Goal: Task Accomplishment & Management: Use online tool/utility

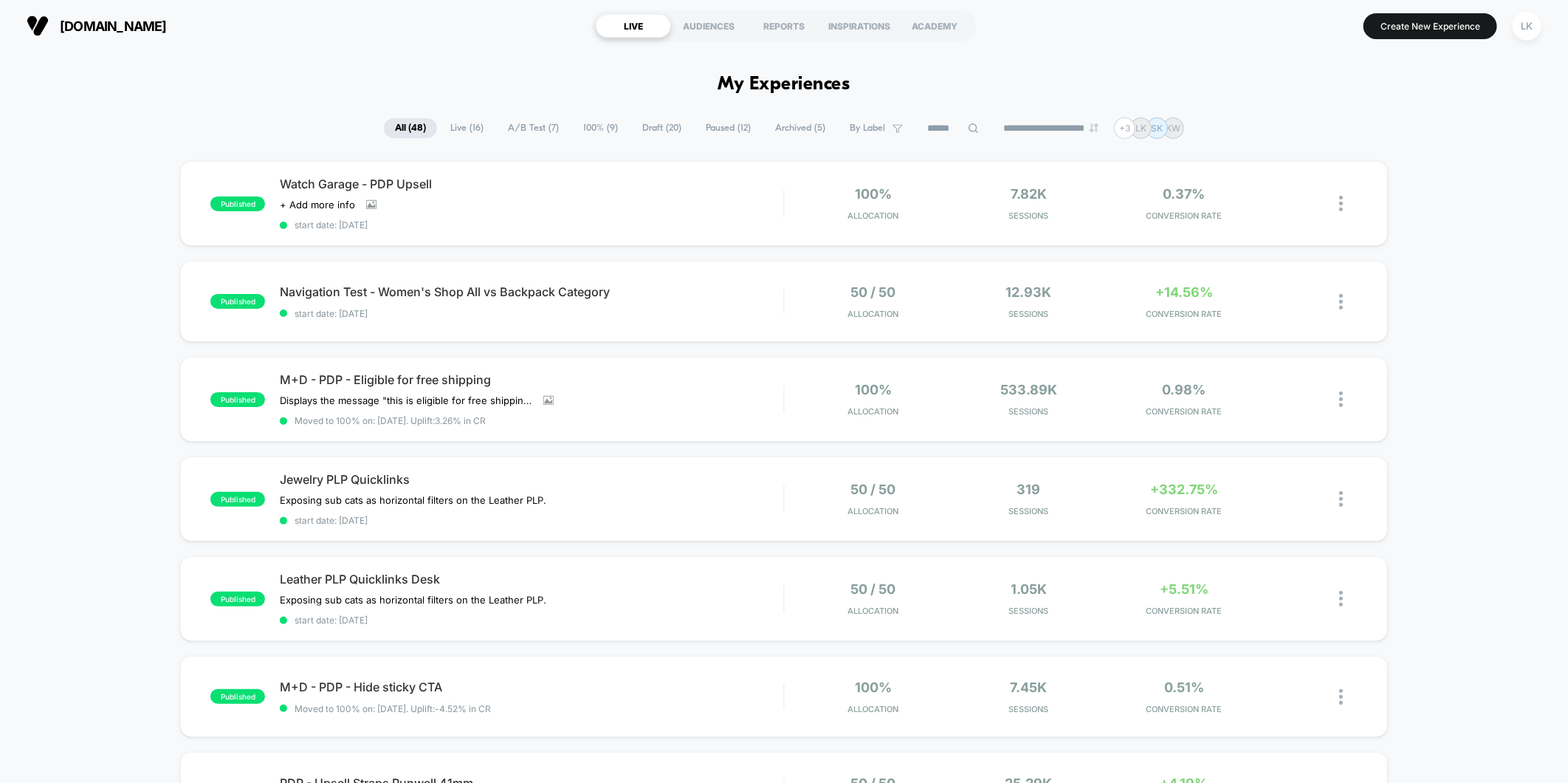
click at [455, 126] on span "Live ( 16 )" at bounding box center [467, 128] width 55 height 20
click at [505, 126] on span "A/B Test ( 7 )" at bounding box center [533, 128] width 73 height 20
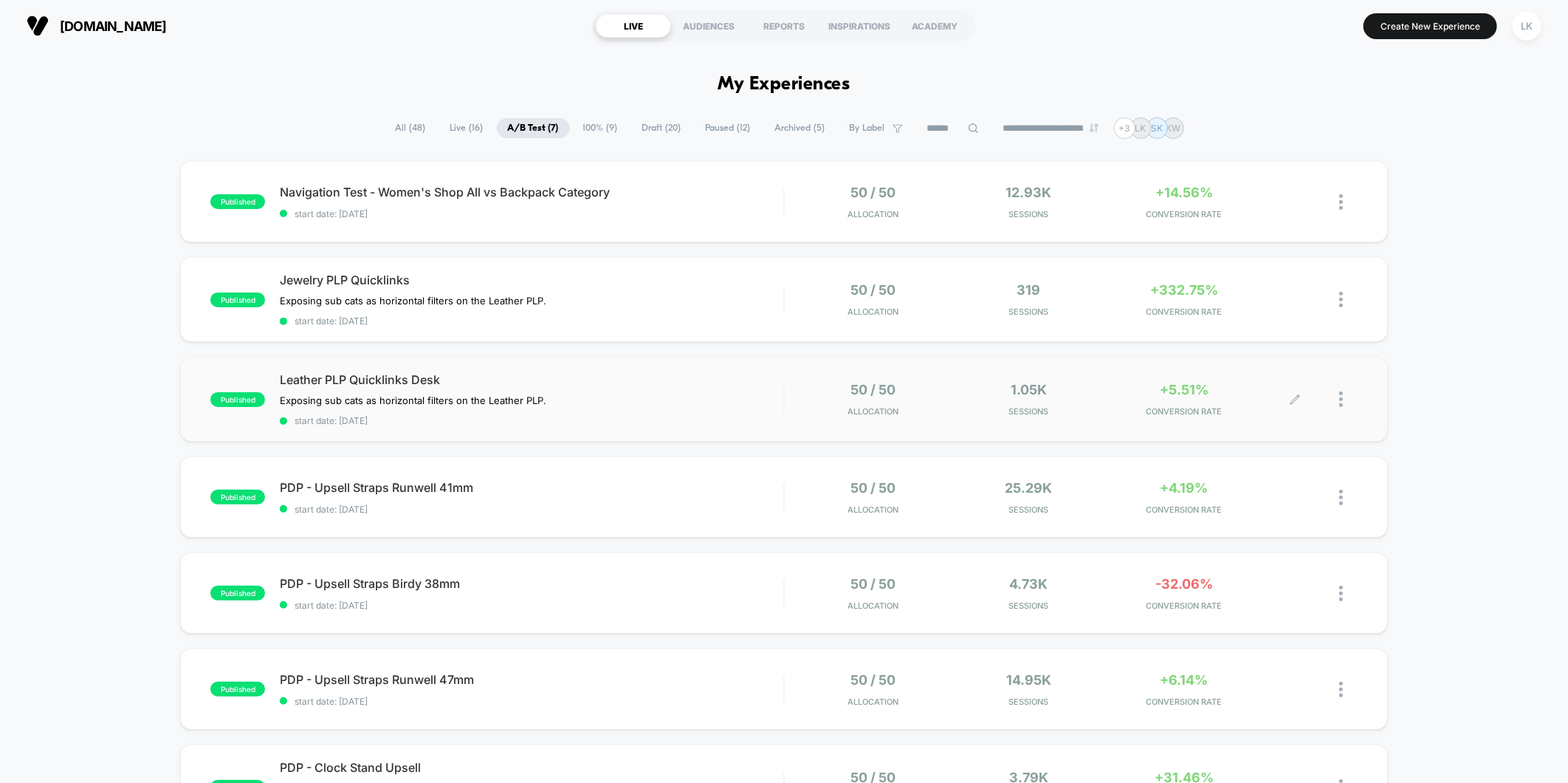
click at [1063, 397] on div "1.05k Sessions" at bounding box center [1029, 399] width 148 height 35
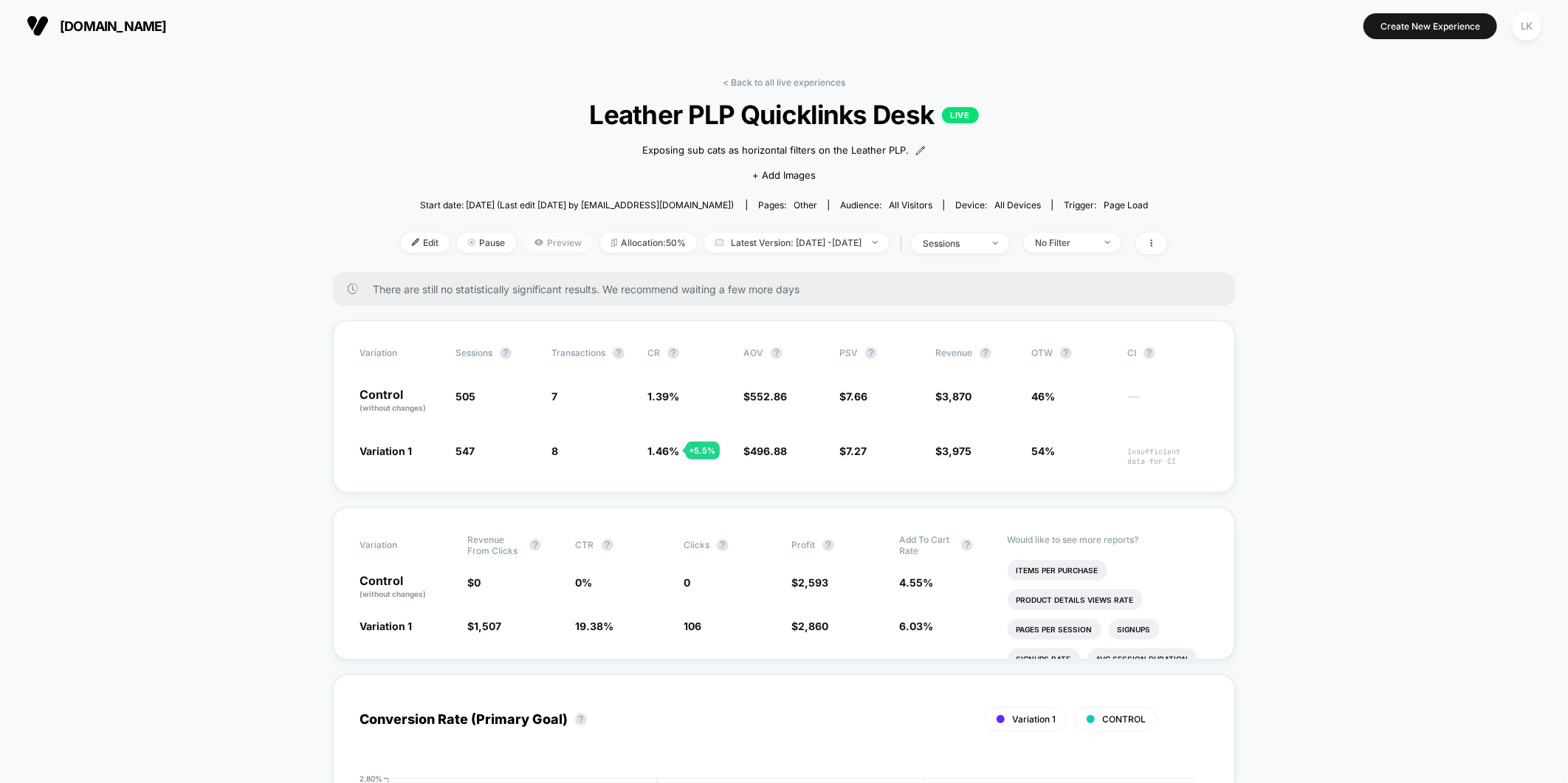
click at [537, 239] on span "Preview" at bounding box center [558, 243] width 69 height 20
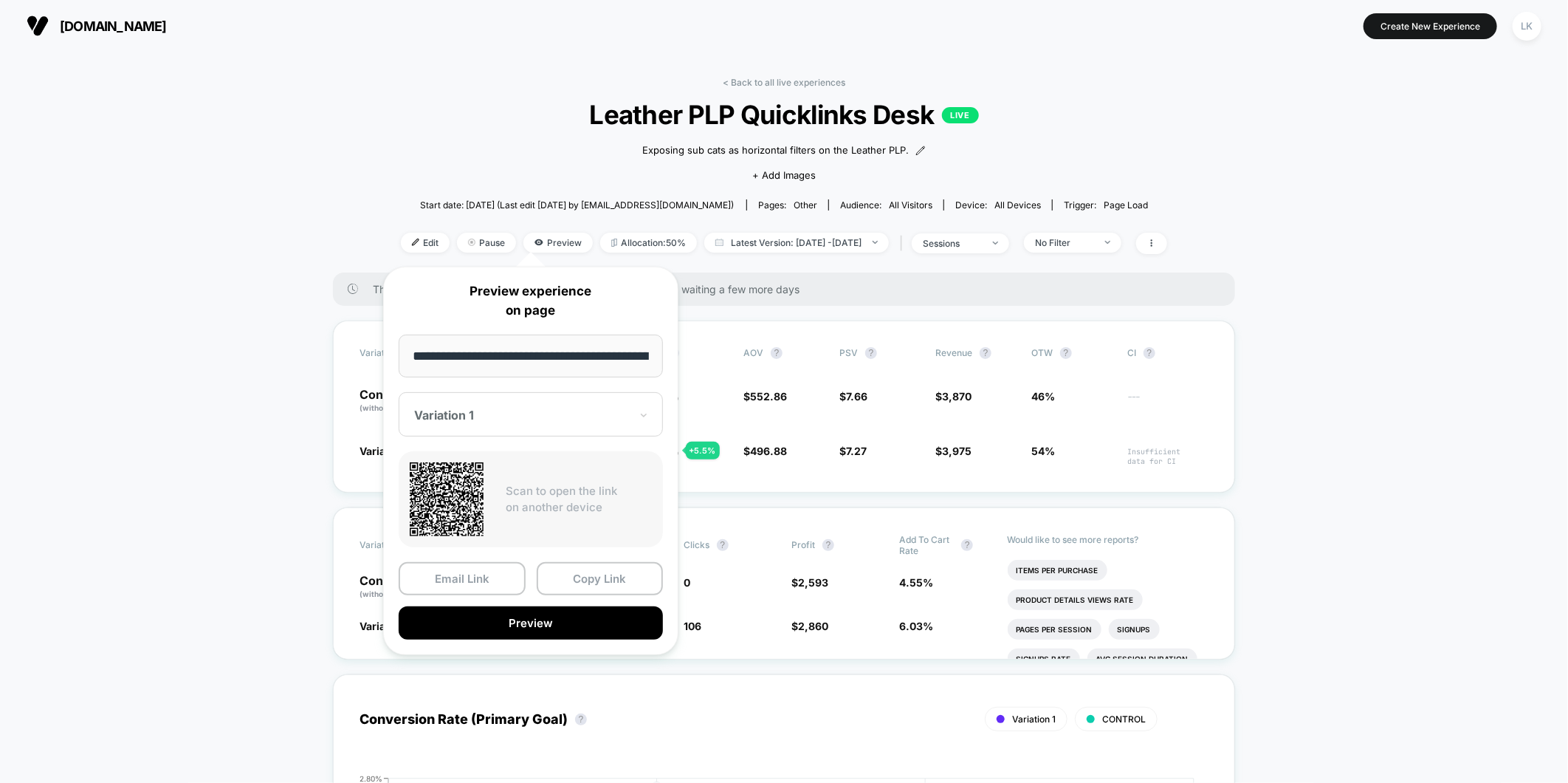
scroll to position [0, 48]
click at [630, 577] on button "Copy Link" at bounding box center [600, 580] width 127 height 34
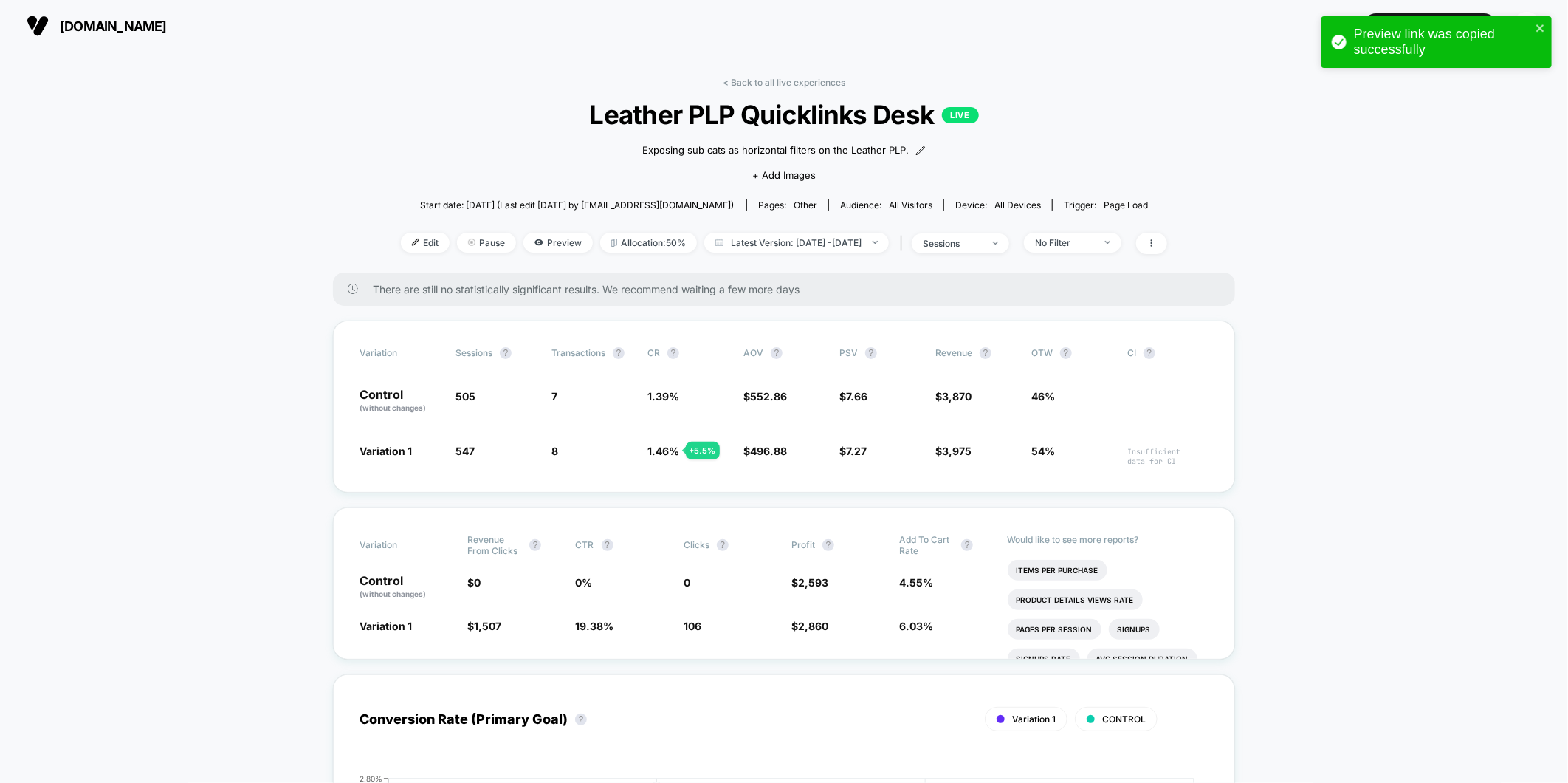
drag, startPoint x: 439, startPoint y: 79, endPoint x: 431, endPoint y: 79, distance: 8.0
click at [439, 79] on div "< Back to all live experiences Leather PLP Quicklinks Desk LIVE Exposing sub ca…" at bounding box center [784, 175] width 766 height 196
